Goal: Task Accomplishment & Management: Use online tool/utility

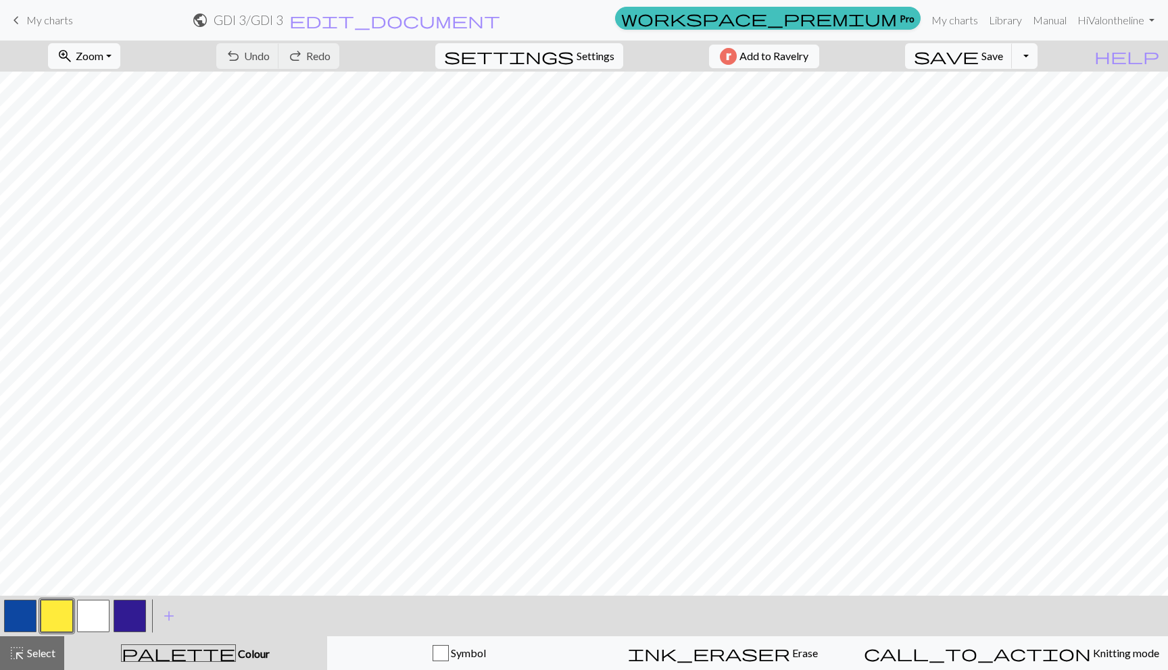
click at [67, 622] on button "button" at bounding box center [57, 616] width 32 height 32
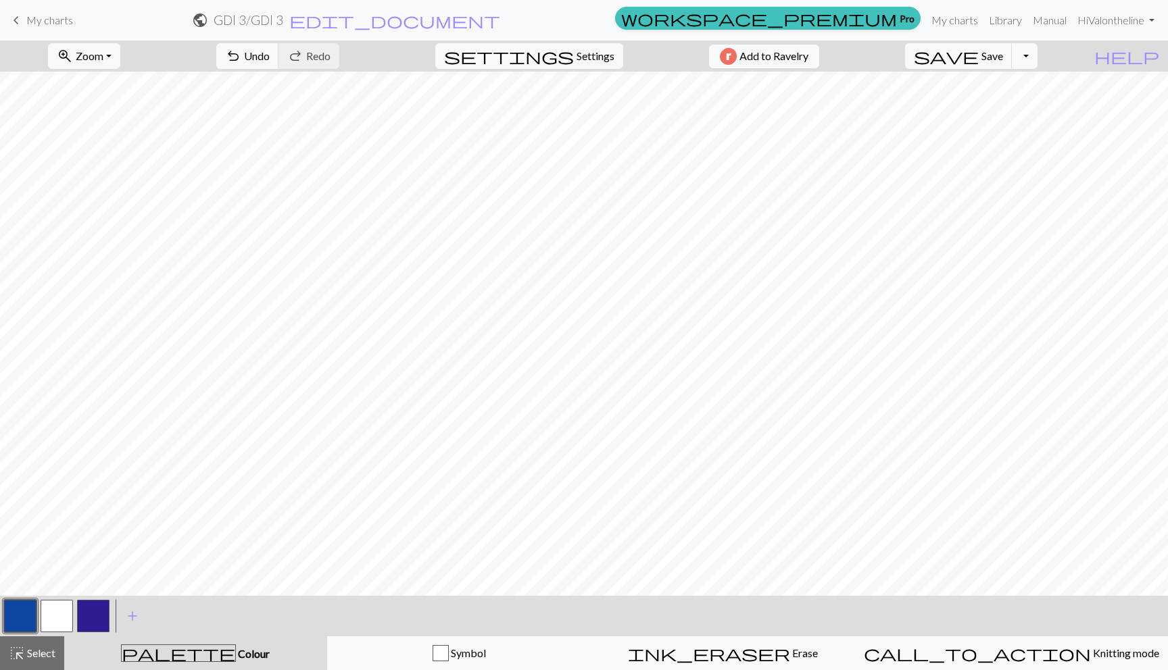
click at [93, 615] on button "button" at bounding box center [93, 616] width 32 height 32
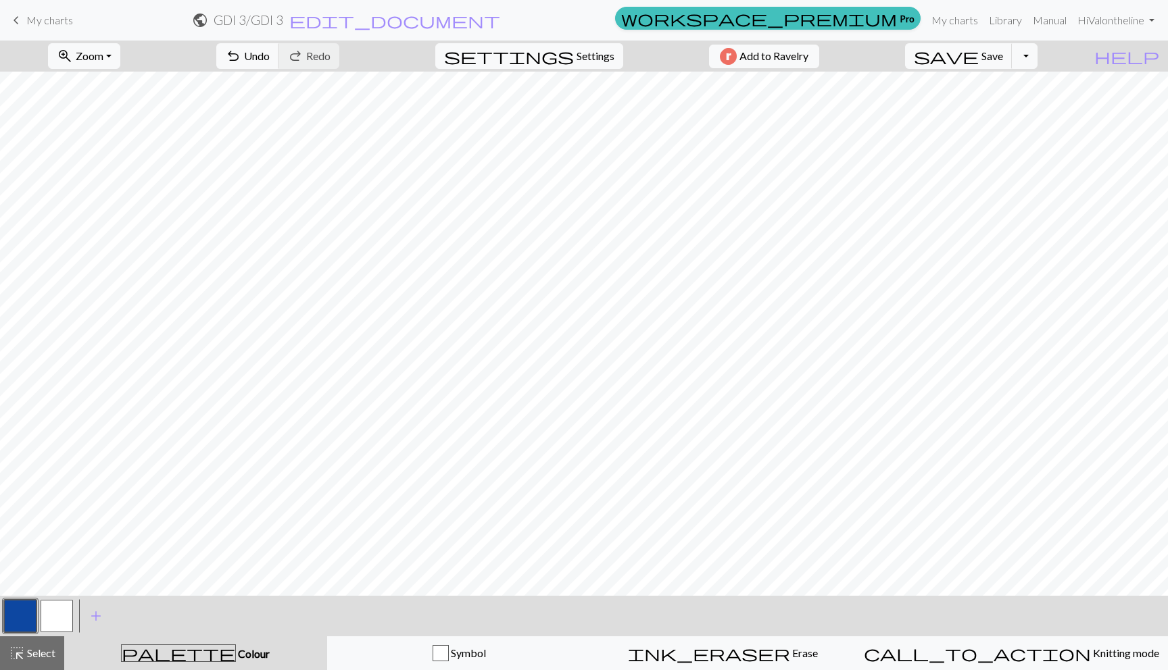
click at [61, 597] on div "< >" at bounding box center [38, 616] width 73 height 41
click at [60, 612] on button "button" at bounding box center [57, 616] width 32 height 32
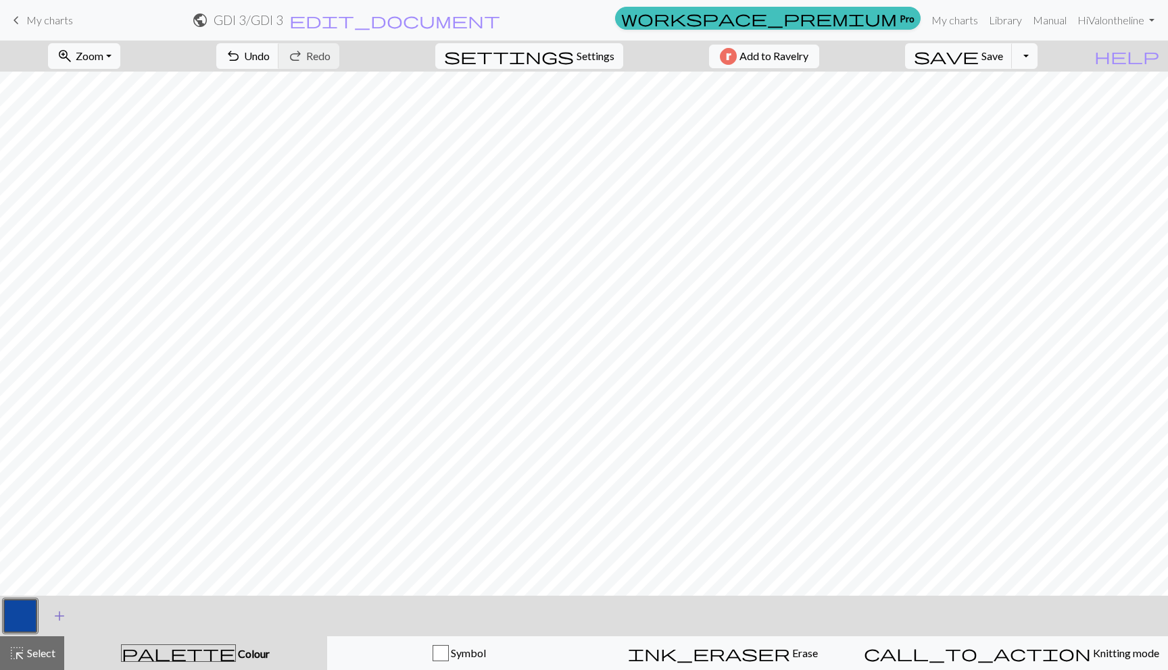
click at [65, 616] on span "add" at bounding box center [59, 616] width 16 height 19
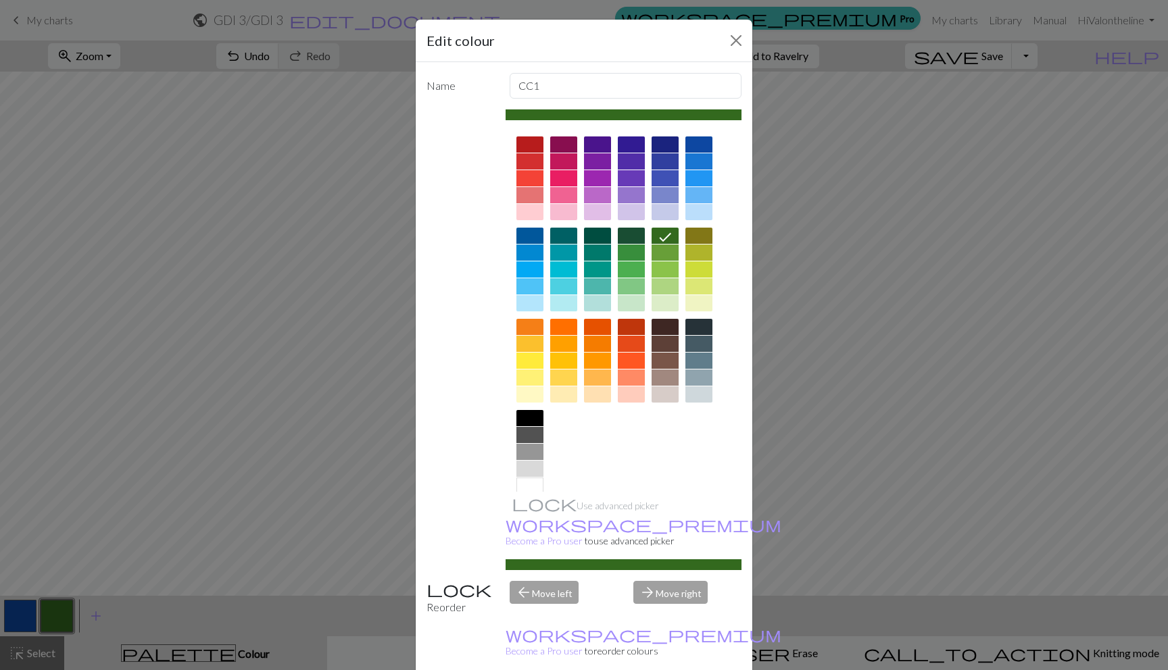
click at [524, 484] on div at bounding box center [529, 486] width 27 height 16
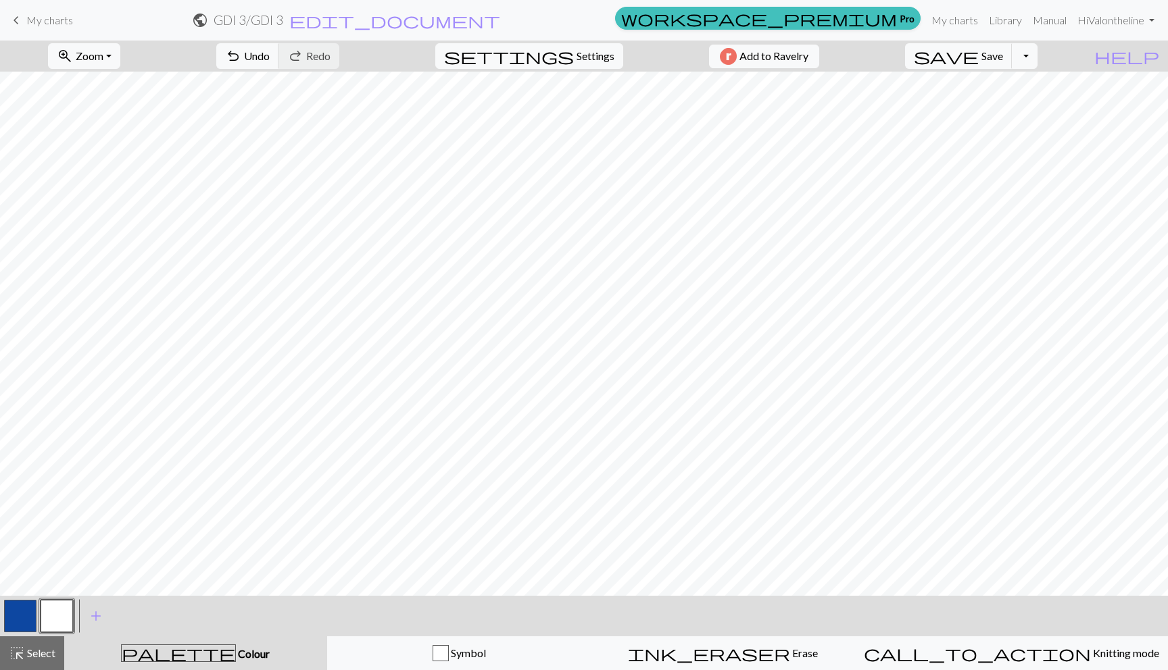
click at [16, 621] on button "button" at bounding box center [20, 616] width 32 height 32
click at [51, 611] on button "button" at bounding box center [57, 616] width 32 height 32
click at [561, 57] on span "settings" at bounding box center [509, 56] width 130 height 19
select select "aran"
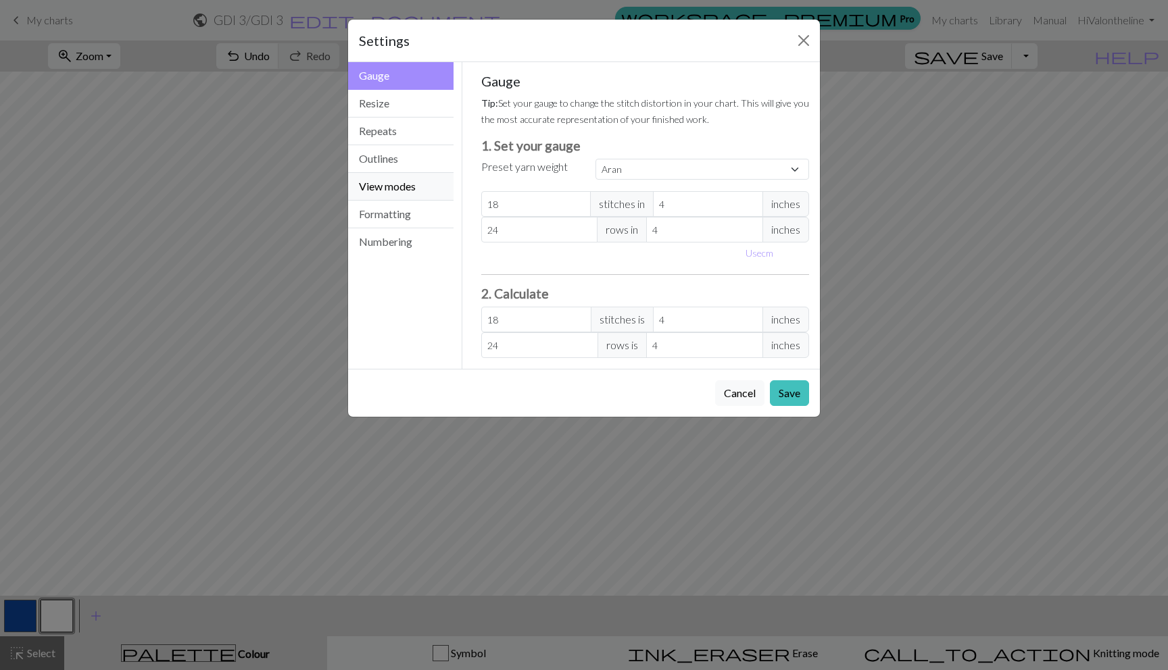
click at [418, 182] on button "View modes" at bounding box center [400, 187] width 105 height 28
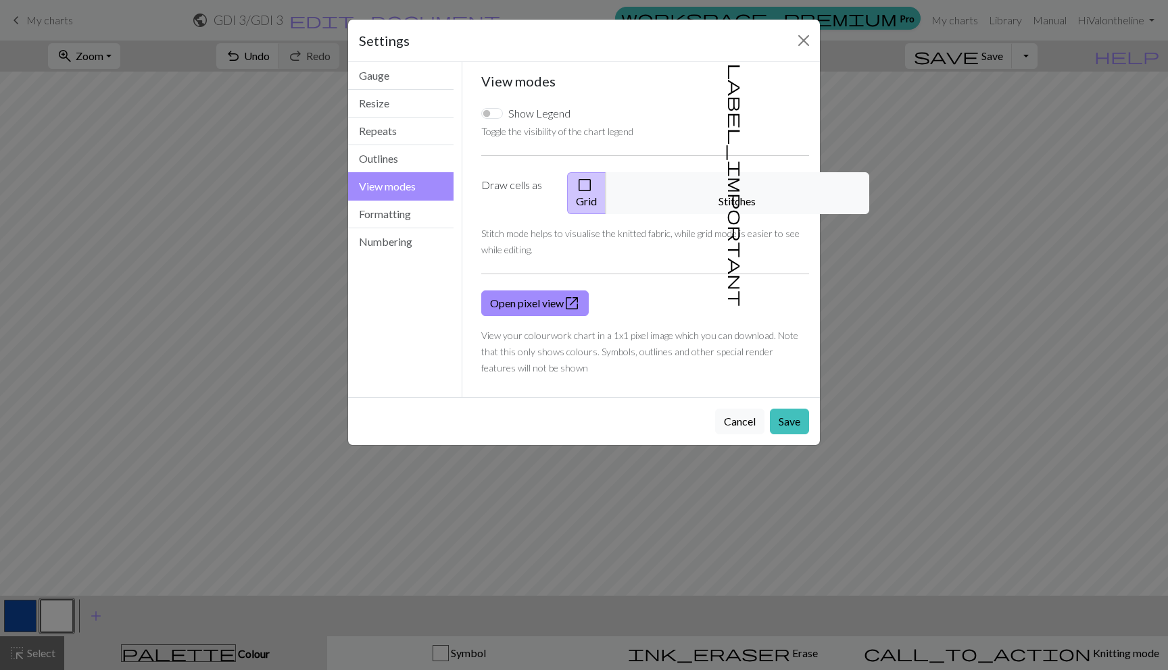
click at [593, 182] on span "check_box_outline_blank" at bounding box center [584, 185] width 16 height 19
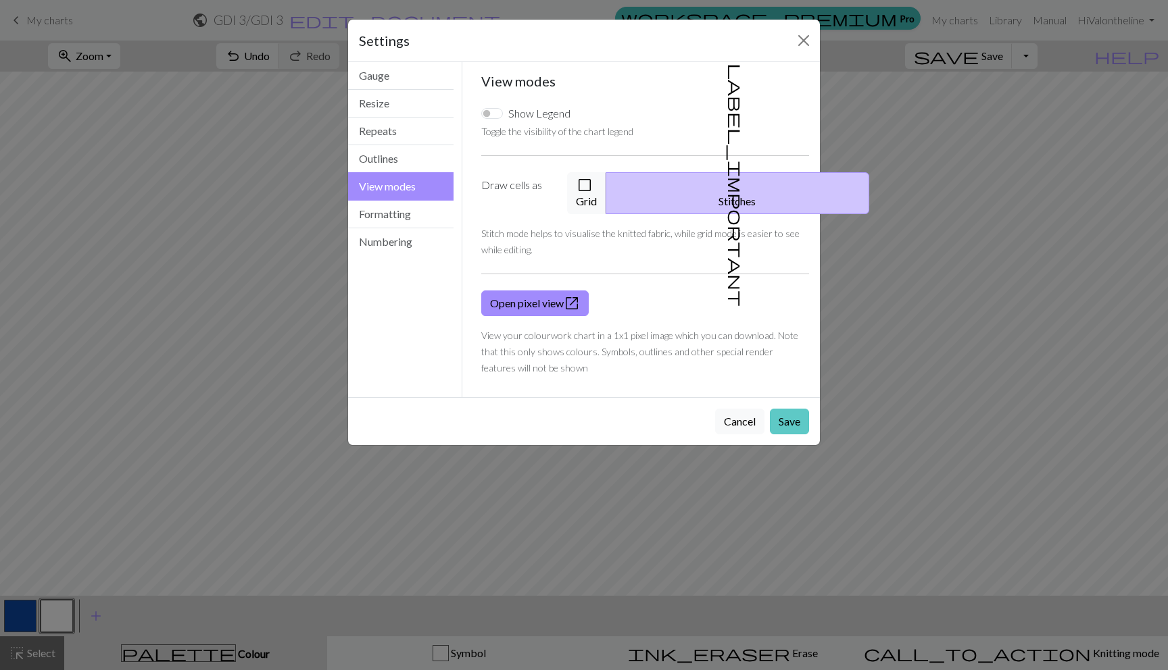
click at [781, 409] on button "Save" at bounding box center [789, 422] width 39 height 26
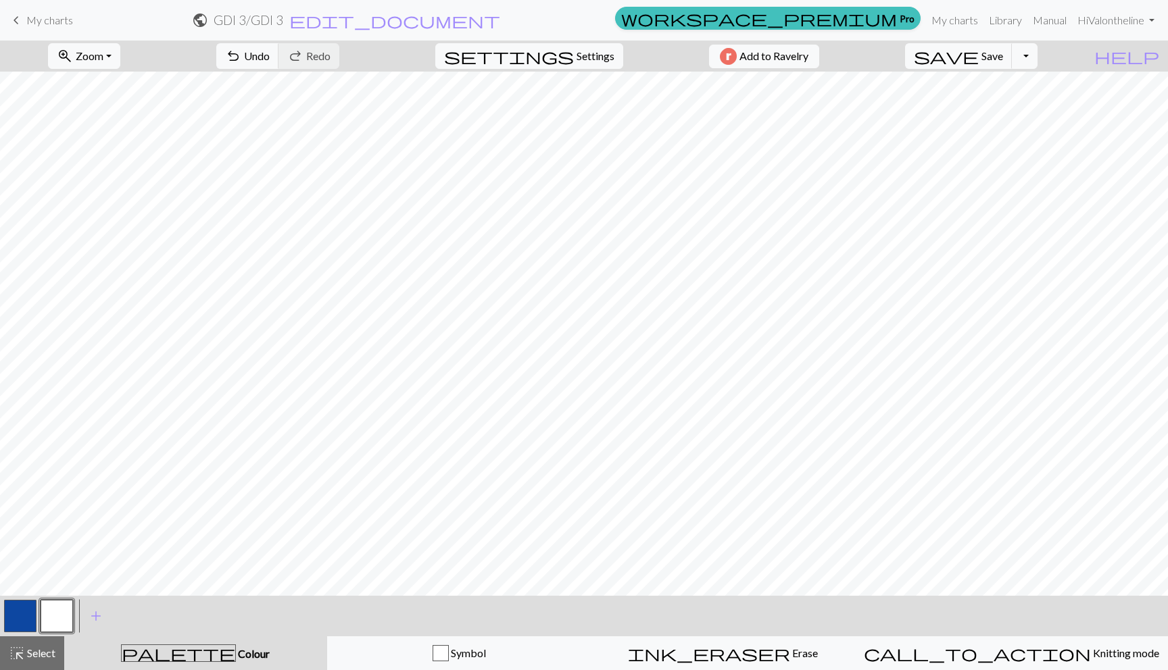
click at [20, 620] on button "button" at bounding box center [20, 616] width 32 height 32
click at [57, 624] on button "button" at bounding box center [57, 616] width 32 height 32
click at [26, 611] on button "button" at bounding box center [20, 616] width 32 height 32
click at [64, 612] on button "button" at bounding box center [57, 616] width 32 height 32
click at [27, 622] on button "button" at bounding box center [20, 616] width 32 height 32
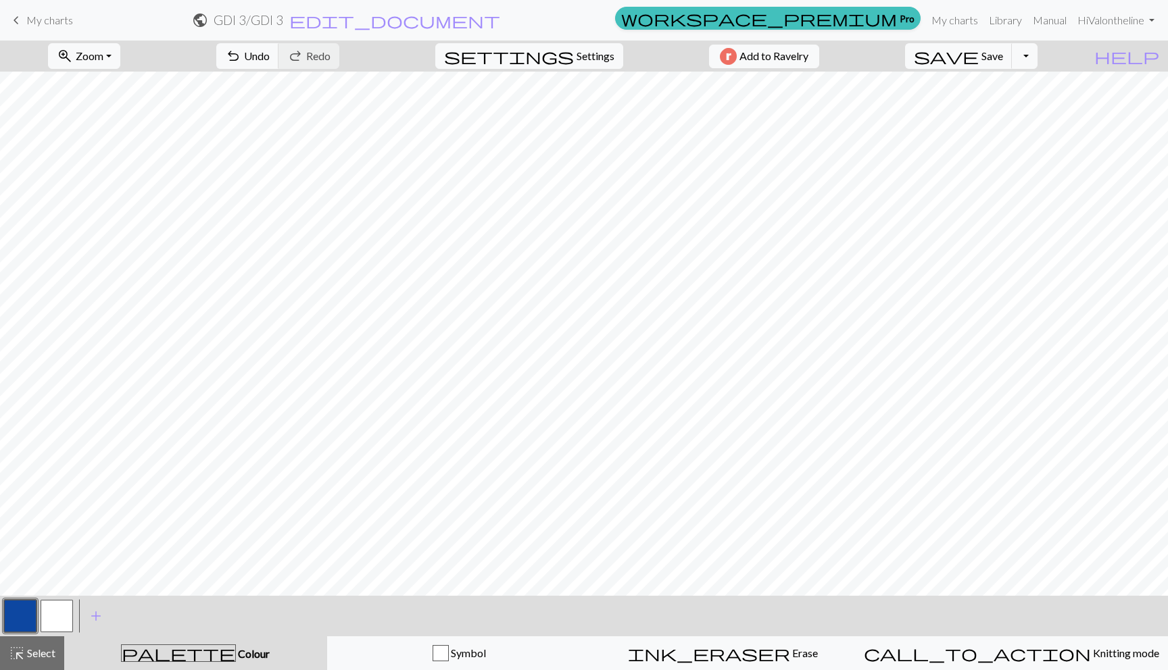
click at [47, 620] on button "button" at bounding box center [57, 616] width 32 height 32
click at [19, 652] on span "highlight_alt" at bounding box center [17, 653] width 16 height 19
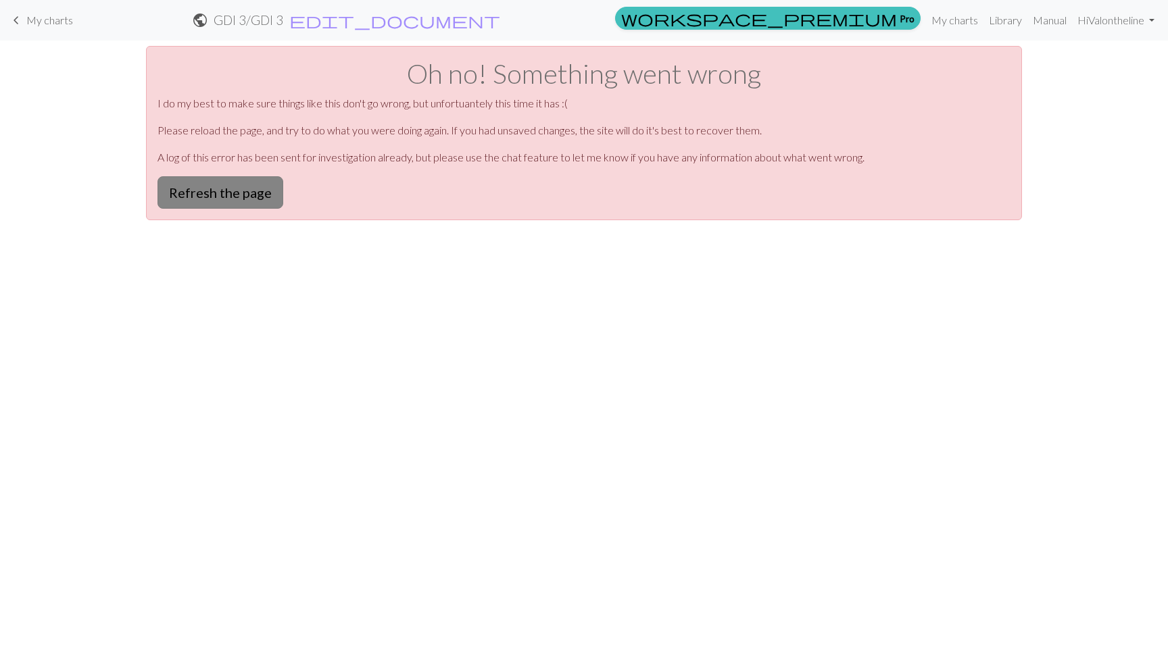
click at [168, 186] on button "Refresh the page" at bounding box center [220, 192] width 126 height 32
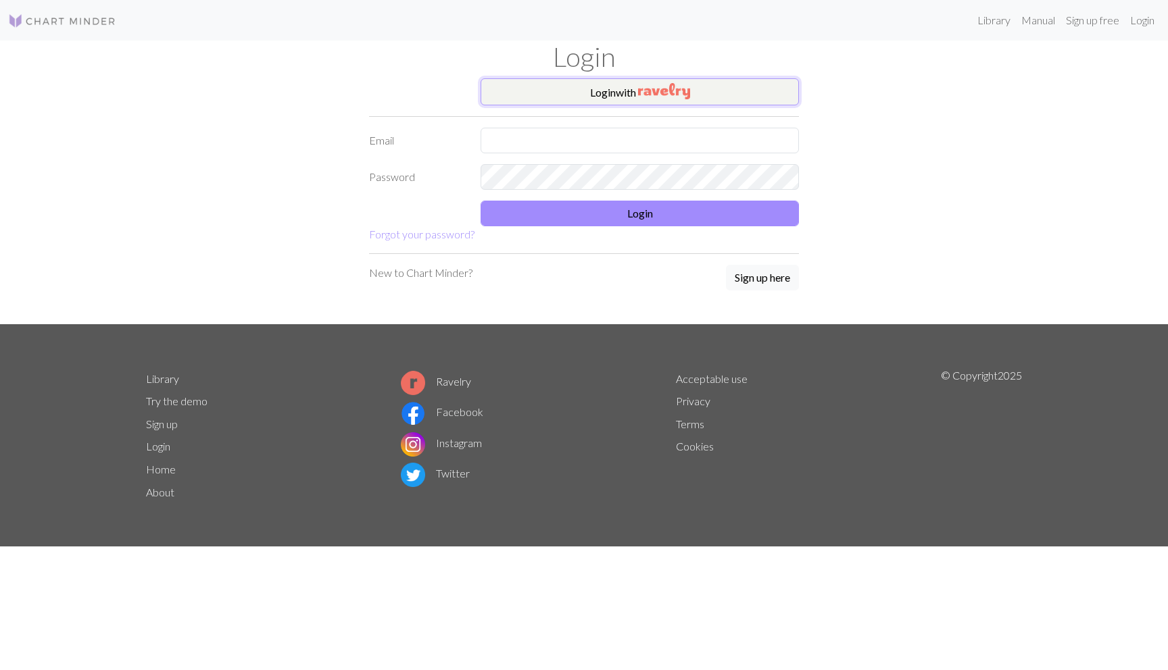
click at [559, 93] on button "Login with" at bounding box center [639, 91] width 318 height 27
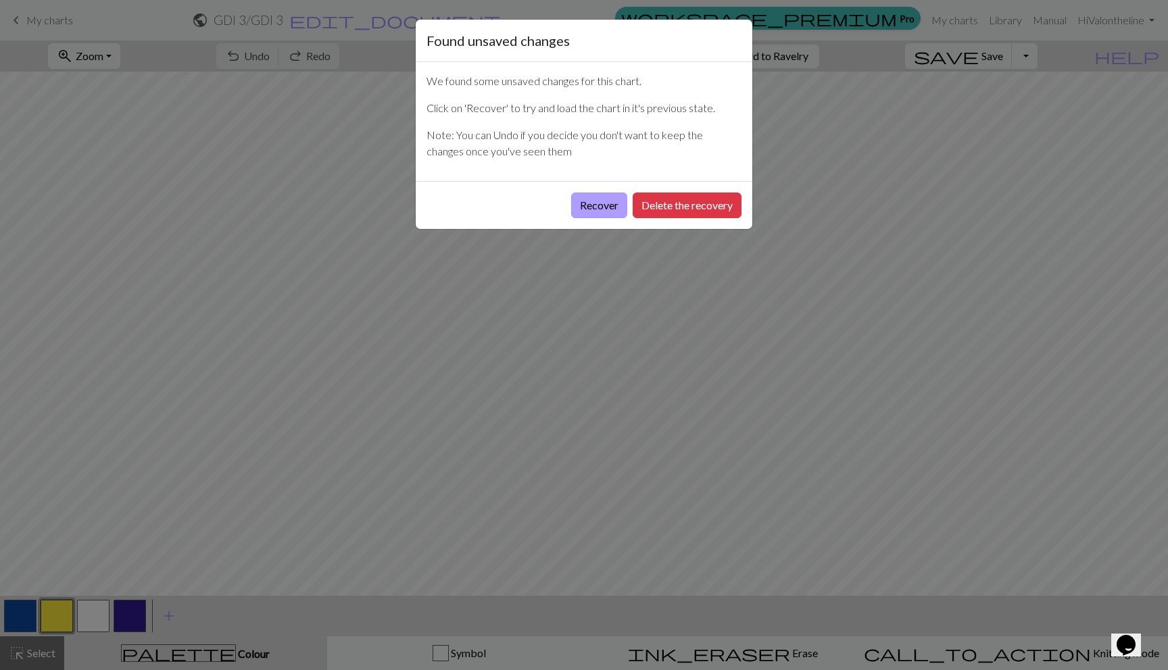
click at [609, 211] on button "Recover" at bounding box center [599, 206] width 56 height 26
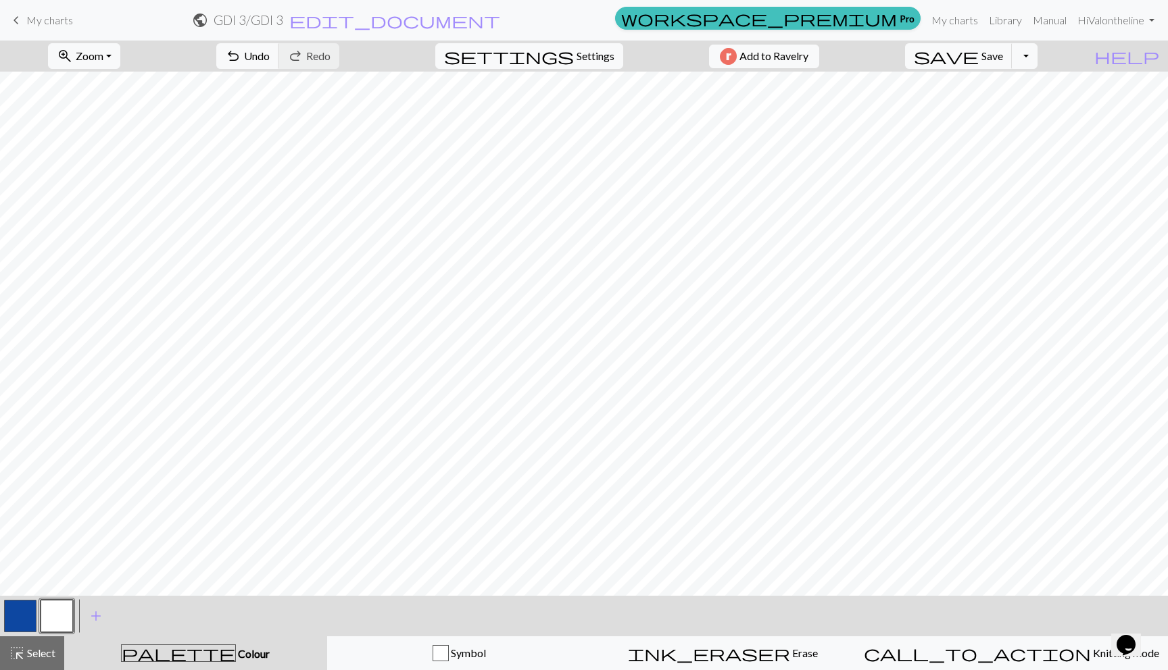
click at [8, 612] on button "button" at bounding box center [20, 616] width 32 height 32
click at [56, 617] on button "button" at bounding box center [57, 616] width 32 height 32
click at [89, 616] on span "add" at bounding box center [96, 616] width 16 height 19
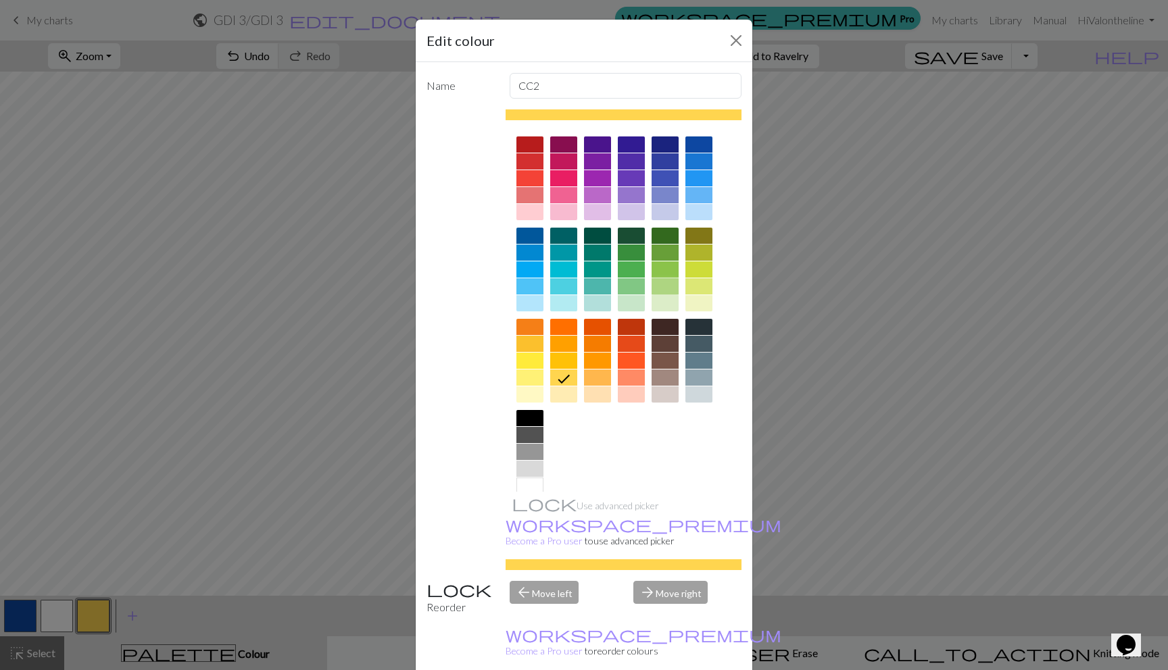
click at [656, 289] on div at bounding box center [664, 286] width 27 height 16
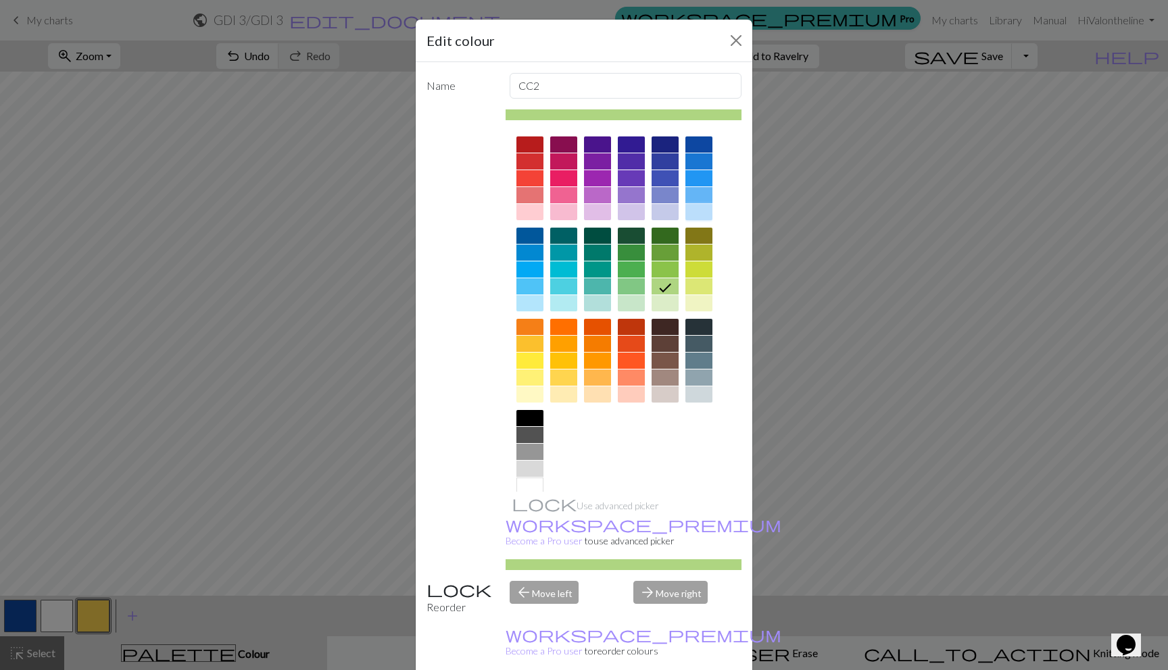
click at [696, 209] on div at bounding box center [698, 212] width 27 height 16
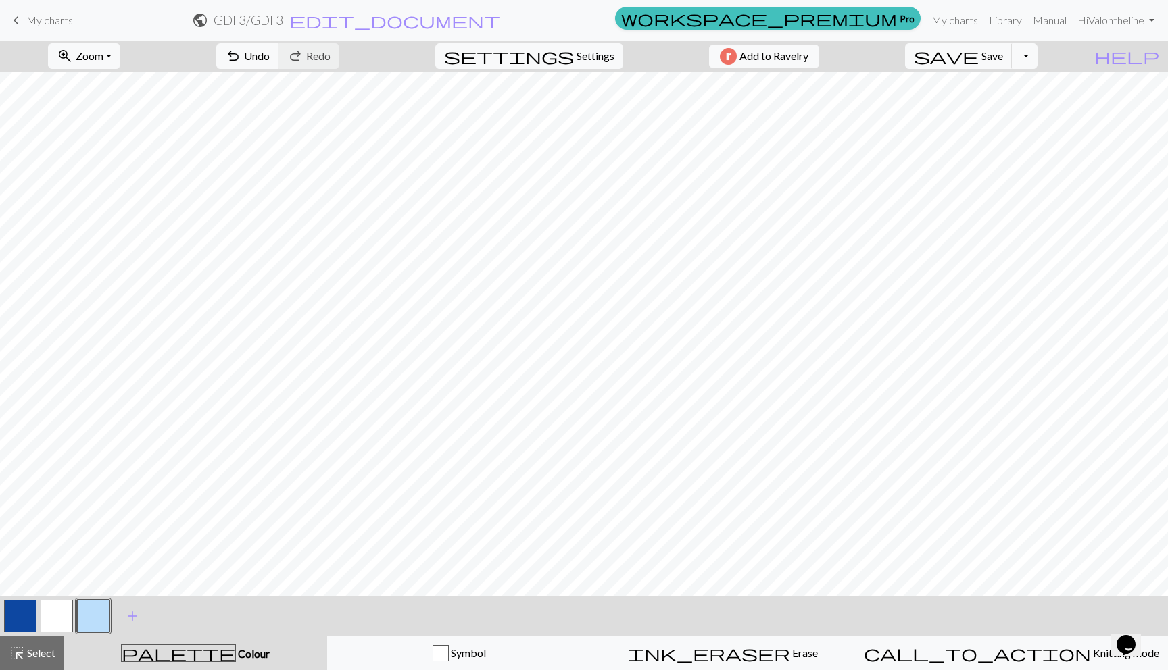
click at [64, 616] on button "button" at bounding box center [57, 616] width 32 height 32
click at [20, 620] on button "button" at bounding box center [20, 616] width 32 height 32
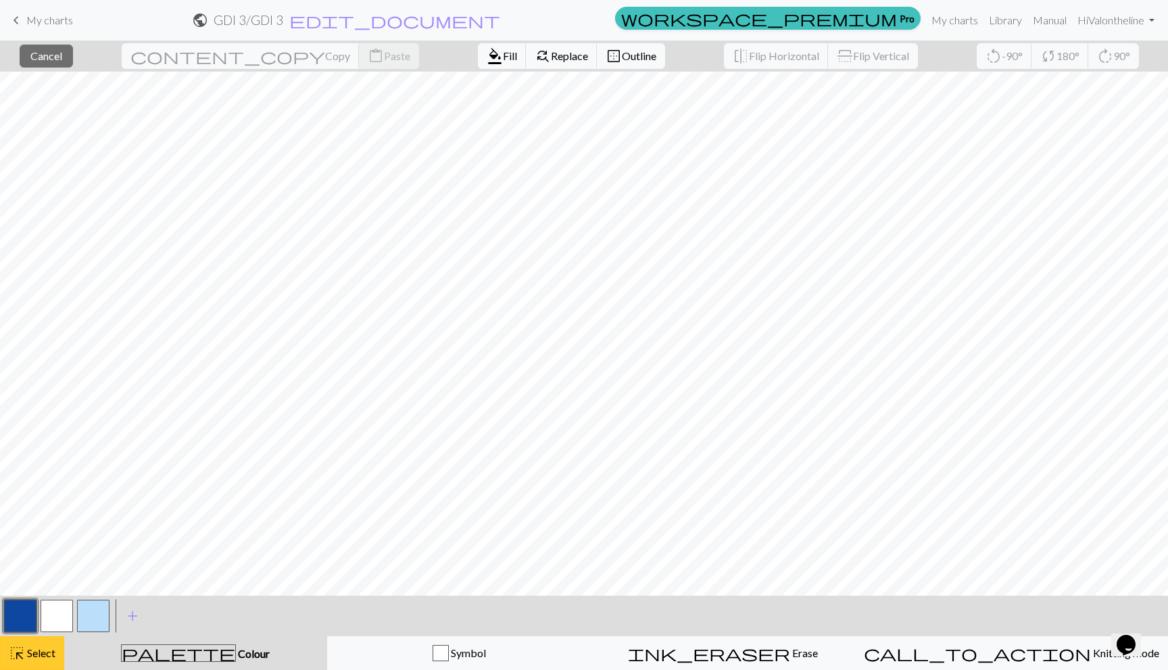
click at [49, 658] on span "Select" at bounding box center [40, 653] width 30 height 13
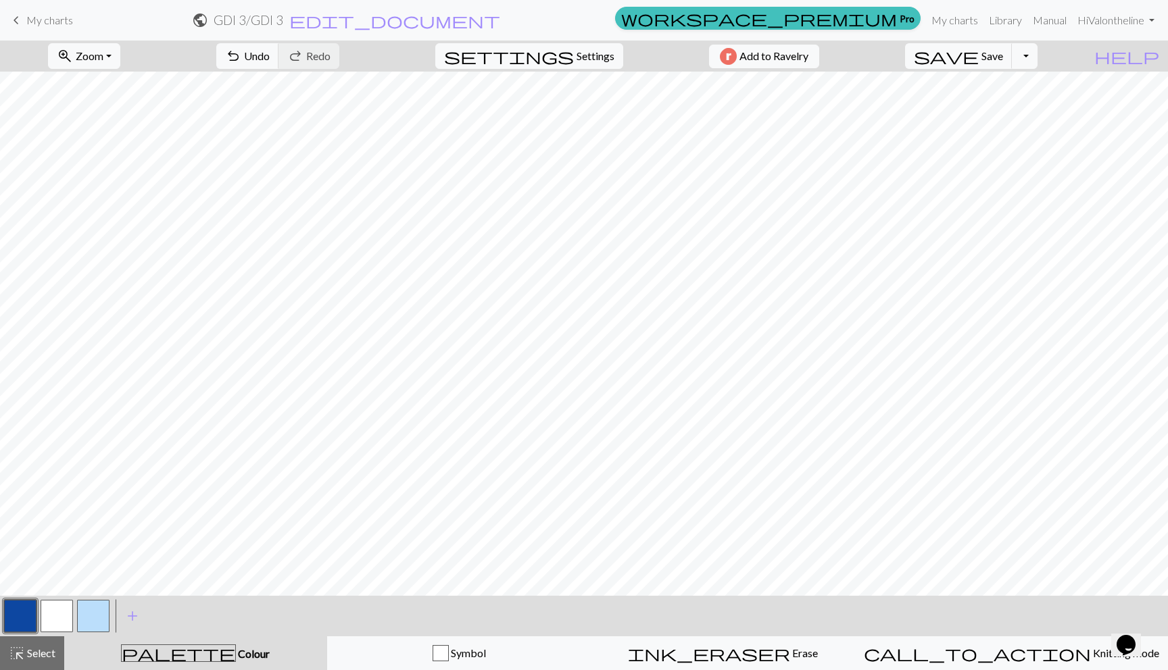
click at [51, 612] on button "button" at bounding box center [57, 616] width 32 height 32
click at [16, 613] on button "button" at bounding box center [20, 616] width 32 height 32
click at [47, 608] on button "button" at bounding box center [57, 616] width 32 height 32
click at [2, 605] on div at bounding box center [20, 616] width 36 height 36
click at [11, 612] on button "button" at bounding box center [20, 616] width 32 height 32
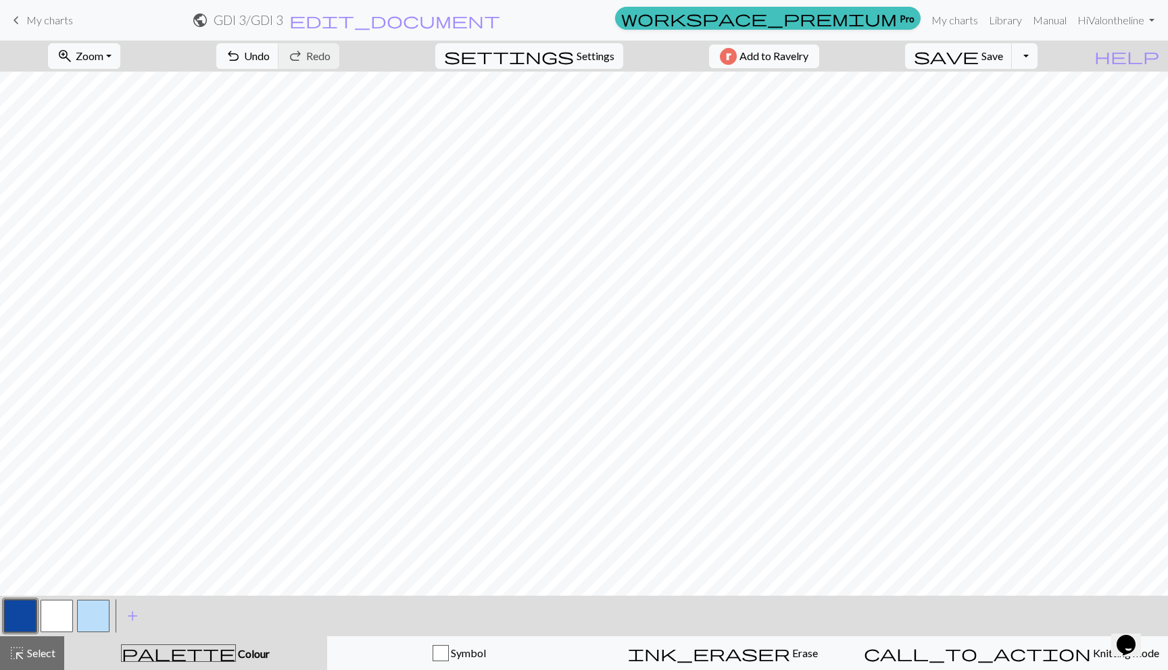
click at [41, 616] on button "button" at bounding box center [57, 616] width 32 height 32
click at [20, 612] on button "button" at bounding box center [20, 616] width 32 height 32
click at [43, 616] on button "button" at bounding box center [57, 616] width 32 height 32
click at [95, 603] on button "button" at bounding box center [93, 616] width 32 height 32
click at [91, 607] on button "button" at bounding box center [93, 616] width 32 height 32
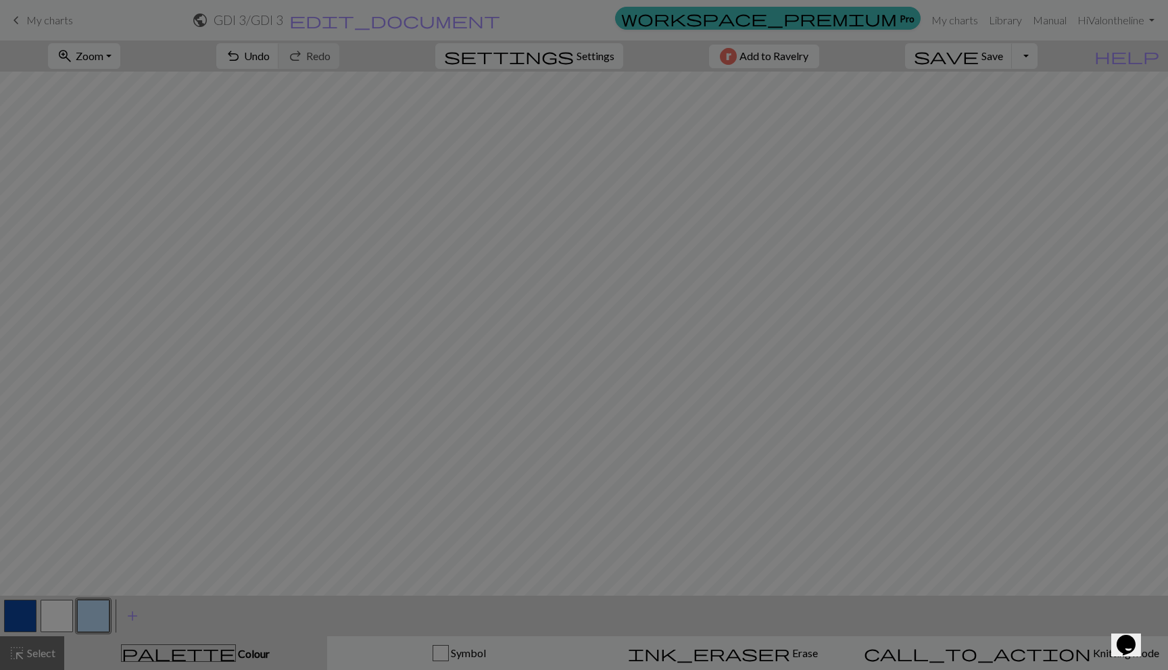
click at [91, 607] on div "Edit colour Name CC2 Use advanced picker workspace_premium Become a Pro user to…" at bounding box center [584, 335] width 1168 height 670
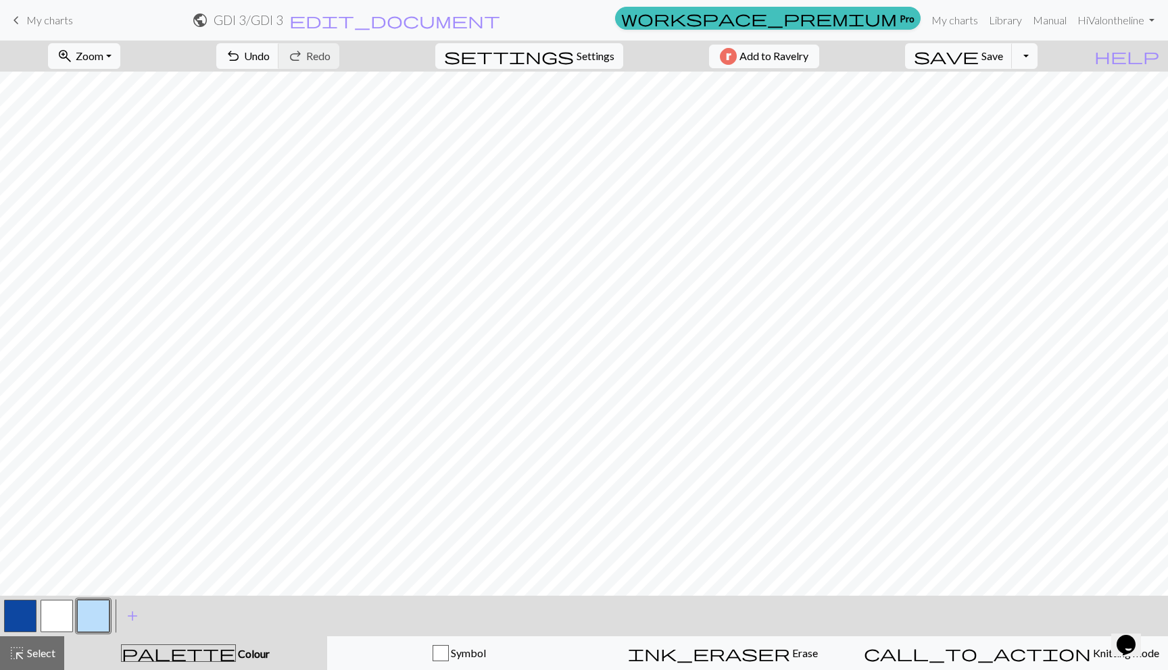
click at [91, 607] on button "button" at bounding box center [93, 616] width 32 height 32
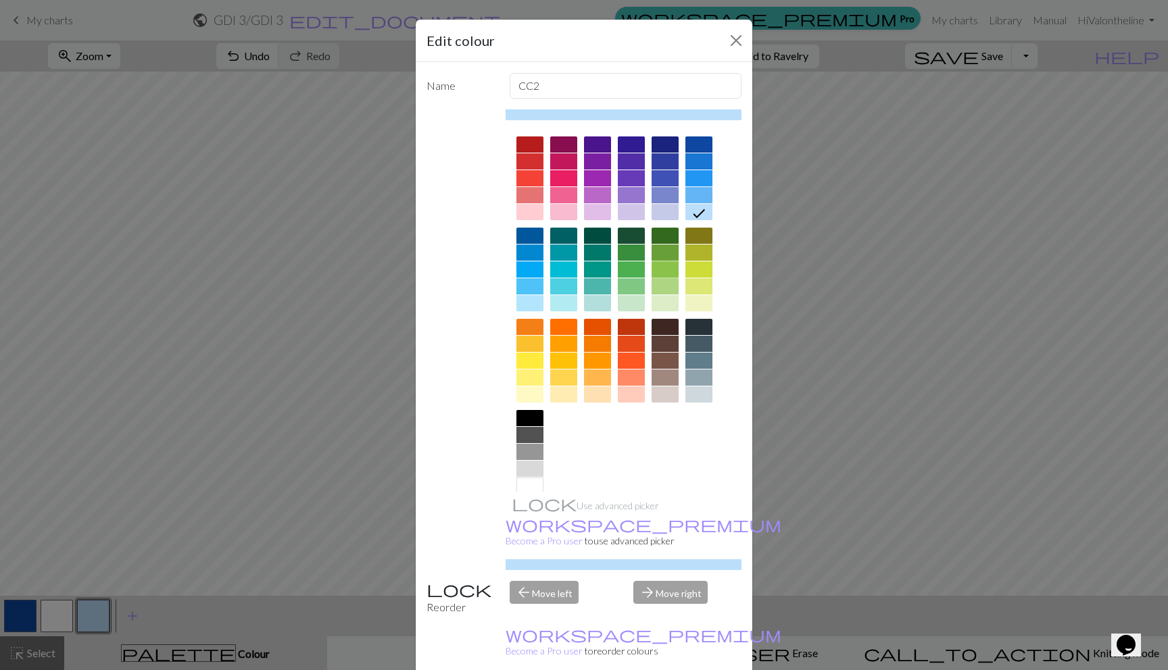
click at [662, 273] on div at bounding box center [664, 270] width 27 height 16
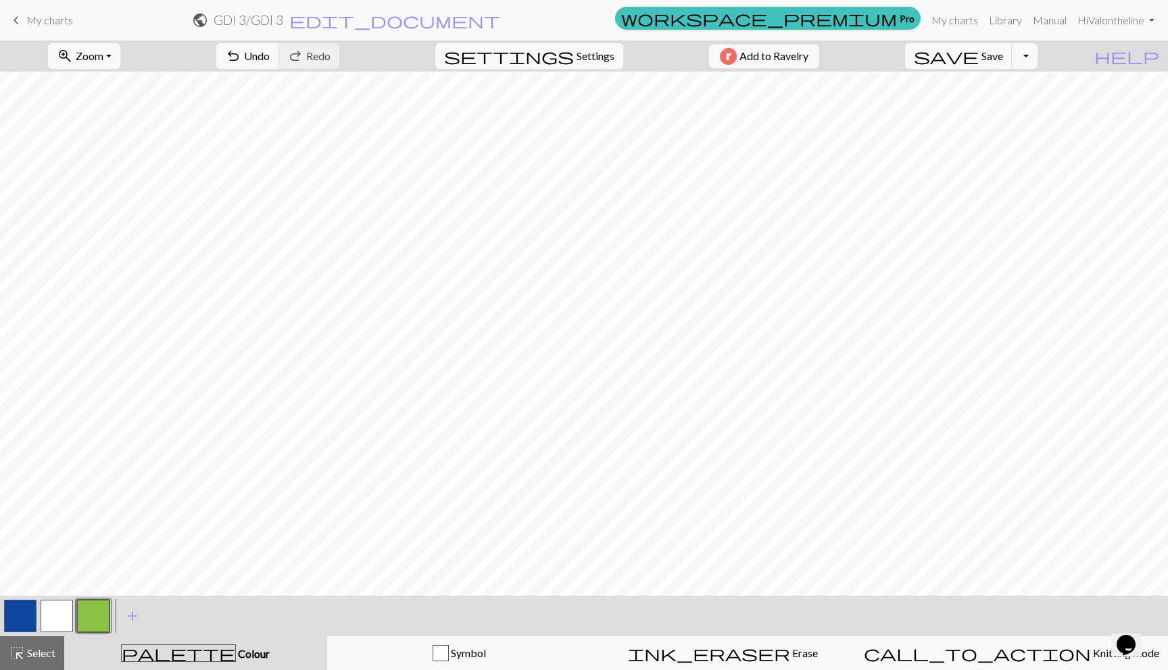
click at [43, 609] on button "button" at bounding box center [57, 616] width 32 height 32
click at [18, 618] on button "button" at bounding box center [20, 616] width 32 height 32
click at [29, 656] on span "Select" at bounding box center [40, 653] width 30 height 13
click at [987, 54] on button "save Save Save" at bounding box center [958, 56] width 107 height 26
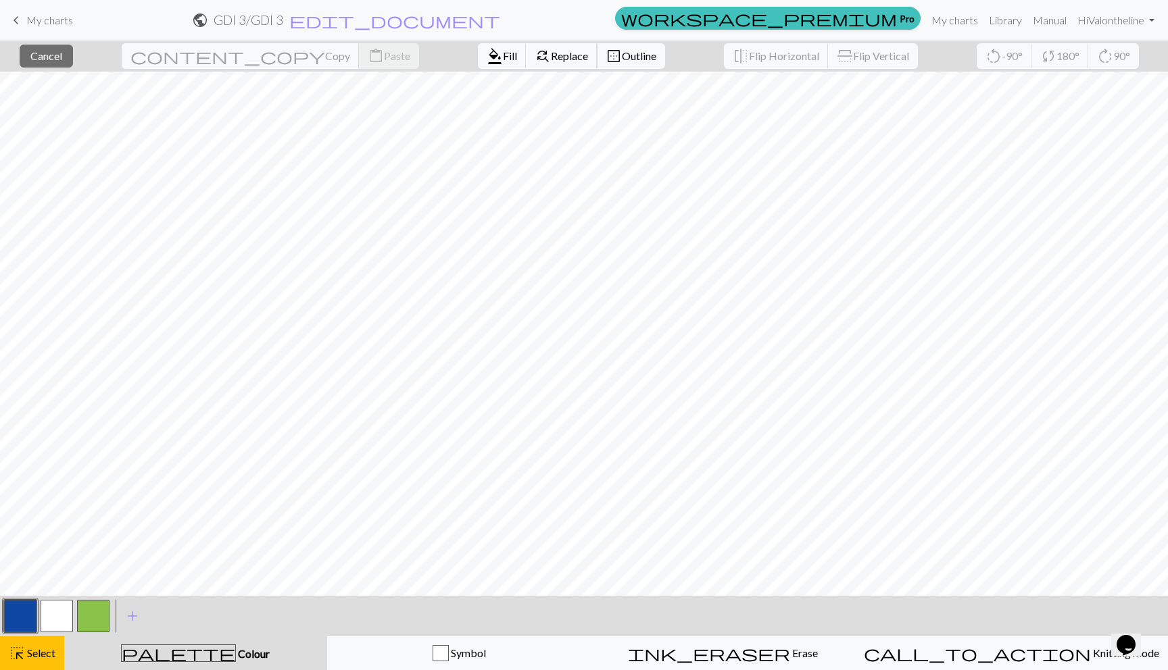
click at [551, 57] on span "Replace" at bounding box center [569, 55] width 37 height 13
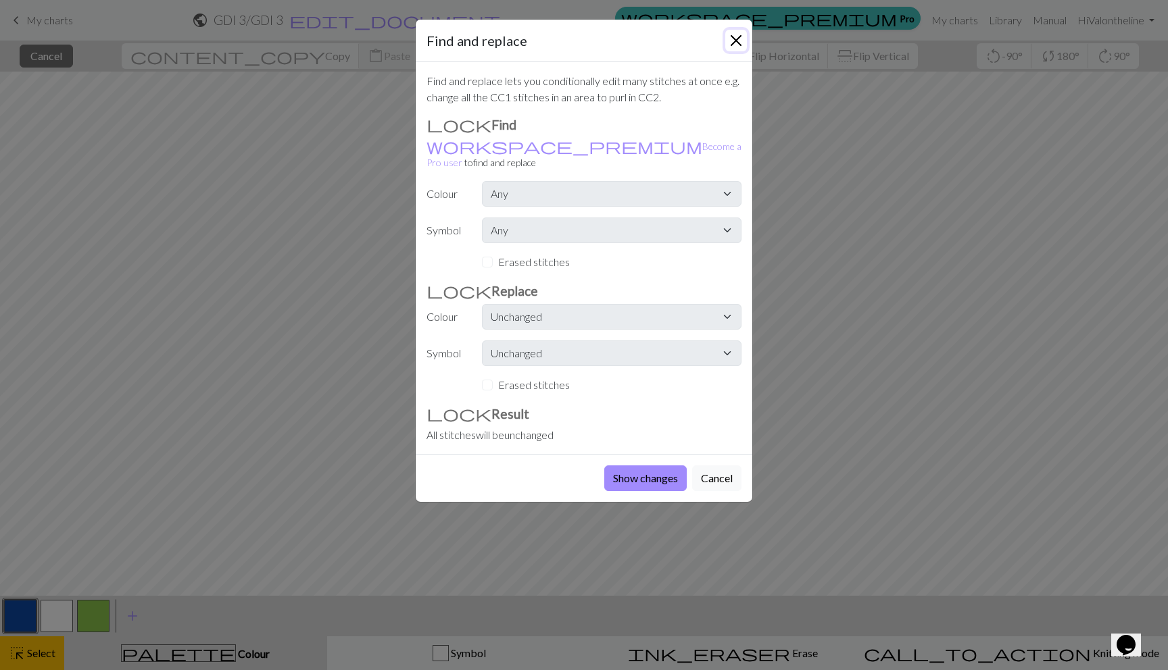
click at [731, 39] on button "Close" at bounding box center [736, 41] width 22 height 22
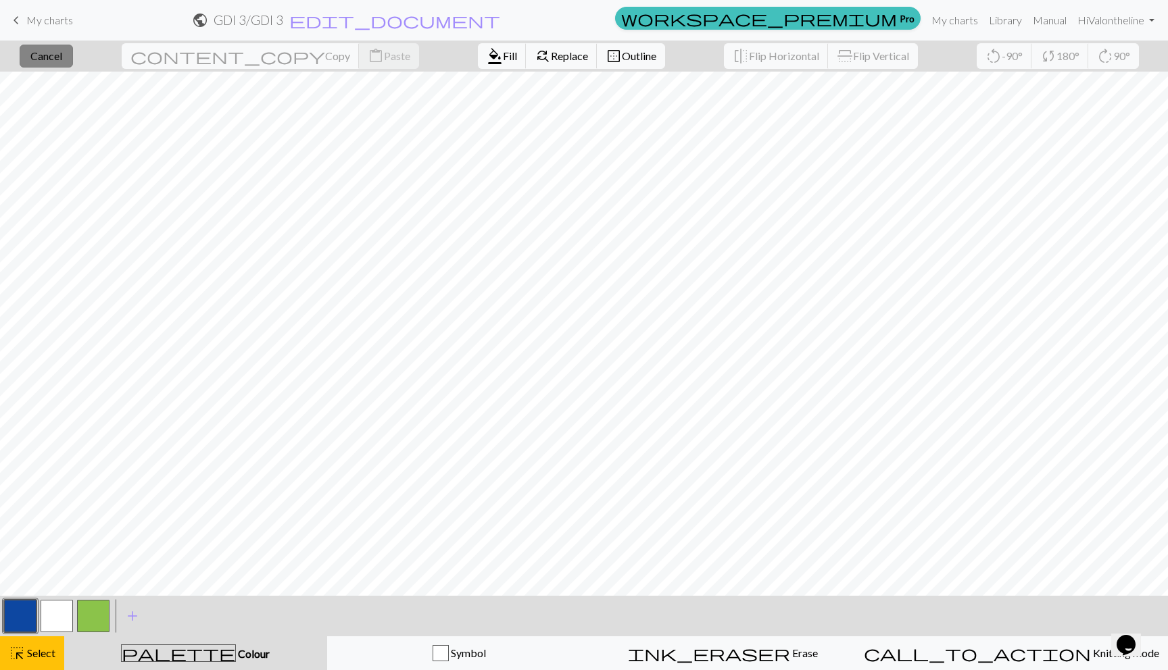
click at [64, 64] on button "close Cancel" at bounding box center [46, 56] width 53 height 23
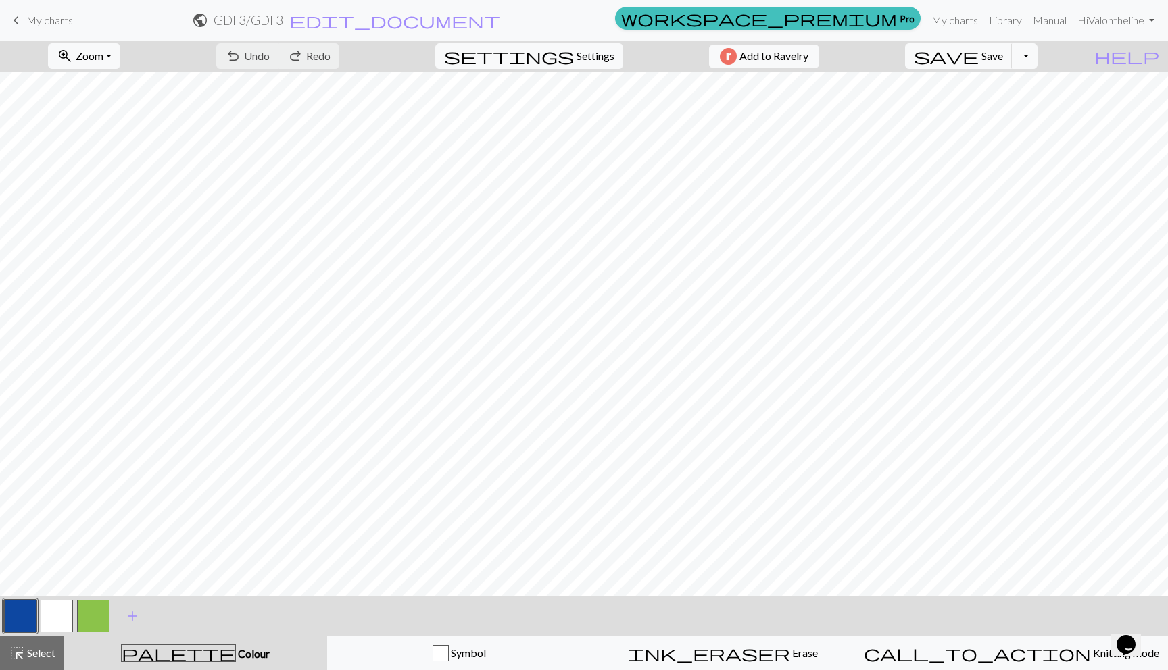
click at [42, 617] on button "button" at bounding box center [57, 616] width 32 height 32
click at [25, 616] on button "button" at bounding box center [20, 616] width 32 height 32
click at [30, 617] on button "button" at bounding box center [20, 616] width 32 height 32
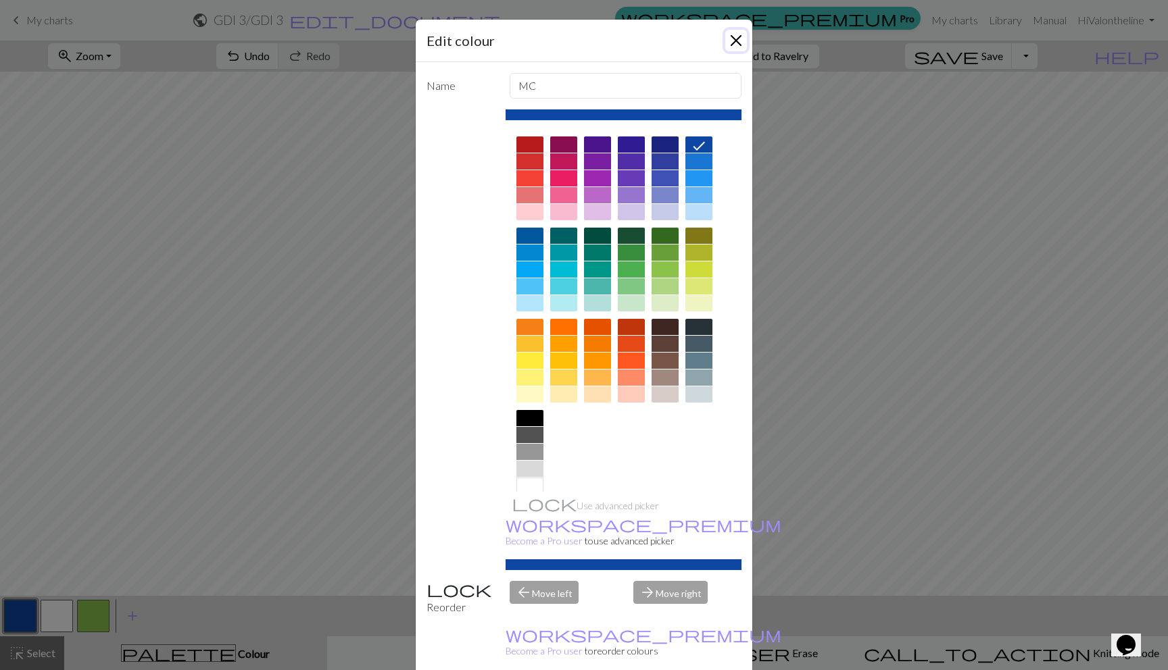
click at [735, 41] on button "Close" at bounding box center [736, 41] width 22 height 22
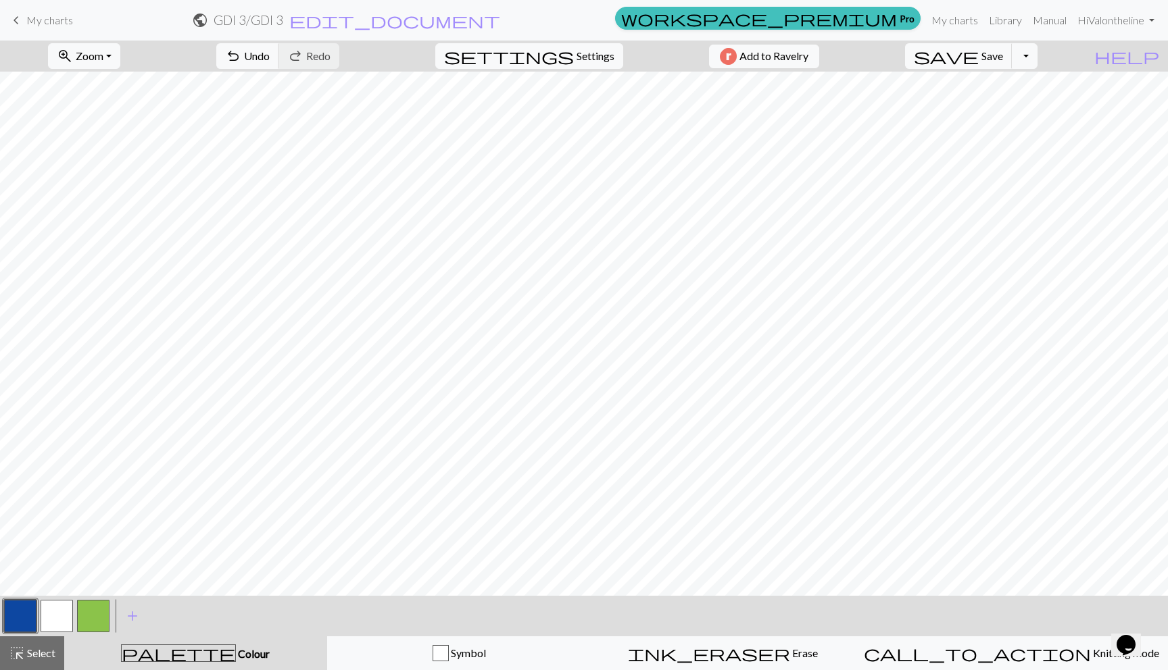
click at [53, 616] on button "button" at bounding box center [57, 616] width 32 height 32
click at [20, 627] on button "button" at bounding box center [20, 616] width 32 height 32
click at [16, 614] on button "button" at bounding box center [20, 616] width 32 height 32
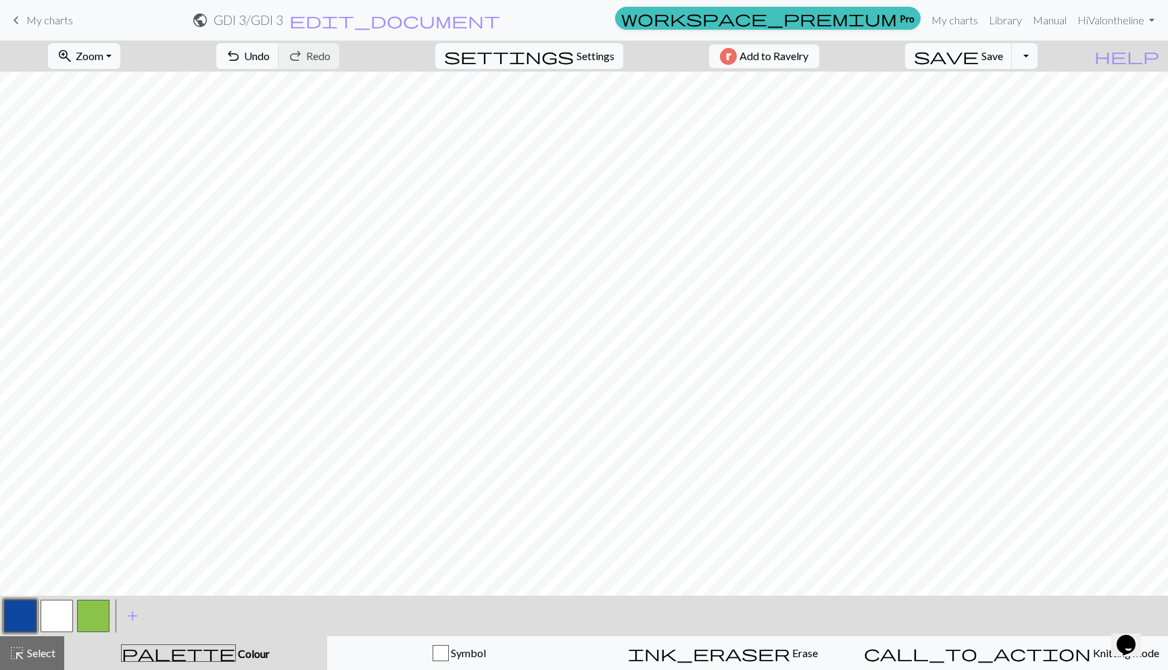
click at [53, 618] on button "button" at bounding box center [57, 616] width 32 height 32
click at [22, 624] on button "button" at bounding box center [20, 616] width 32 height 32
click at [53, 626] on button "button" at bounding box center [57, 616] width 32 height 32
click at [13, 628] on button "button" at bounding box center [20, 616] width 32 height 32
click at [40, 620] on div at bounding box center [57, 616] width 36 height 36
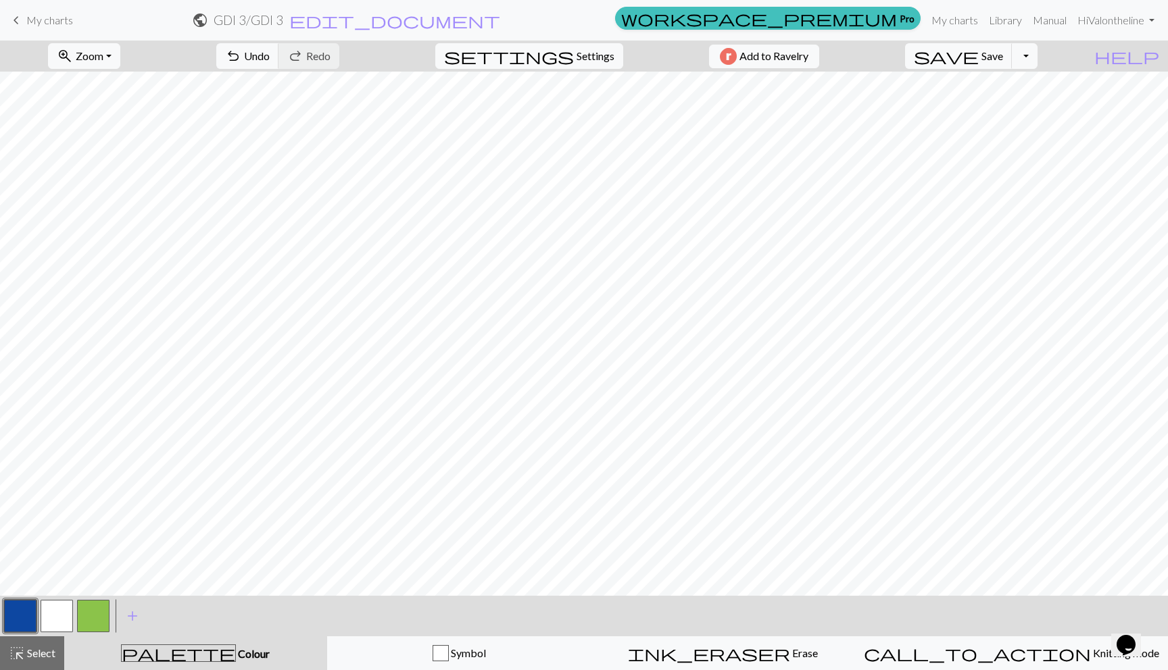
click at [61, 619] on button "button" at bounding box center [57, 616] width 32 height 32
click at [33, 610] on button "button" at bounding box center [20, 616] width 32 height 32
click at [75, 609] on div at bounding box center [93, 616] width 36 height 36
click at [59, 614] on button "button" at bounding box center [57, 616] width 32 height 32
click at [14, 608] on button "button" at bounding box center [20, 616] width 32 height 32
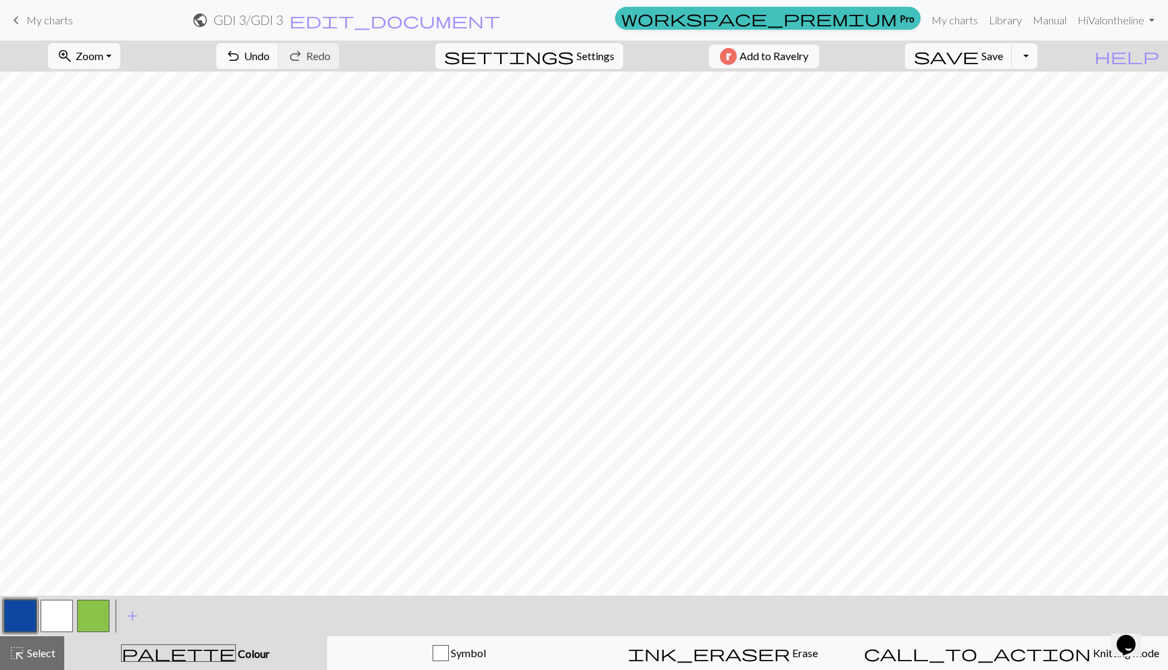
click at [55, 609] on button "button" at bounding box center [57, 616] width 32 height 32
click at [19, 621] on button "button" at bounding box center [20, 616] width 32 height 32
click at [60, 619] on button "button" at bounding box center [57, 616] width 32 height 32
